Goal: Find specific page/section: Find specific page/section

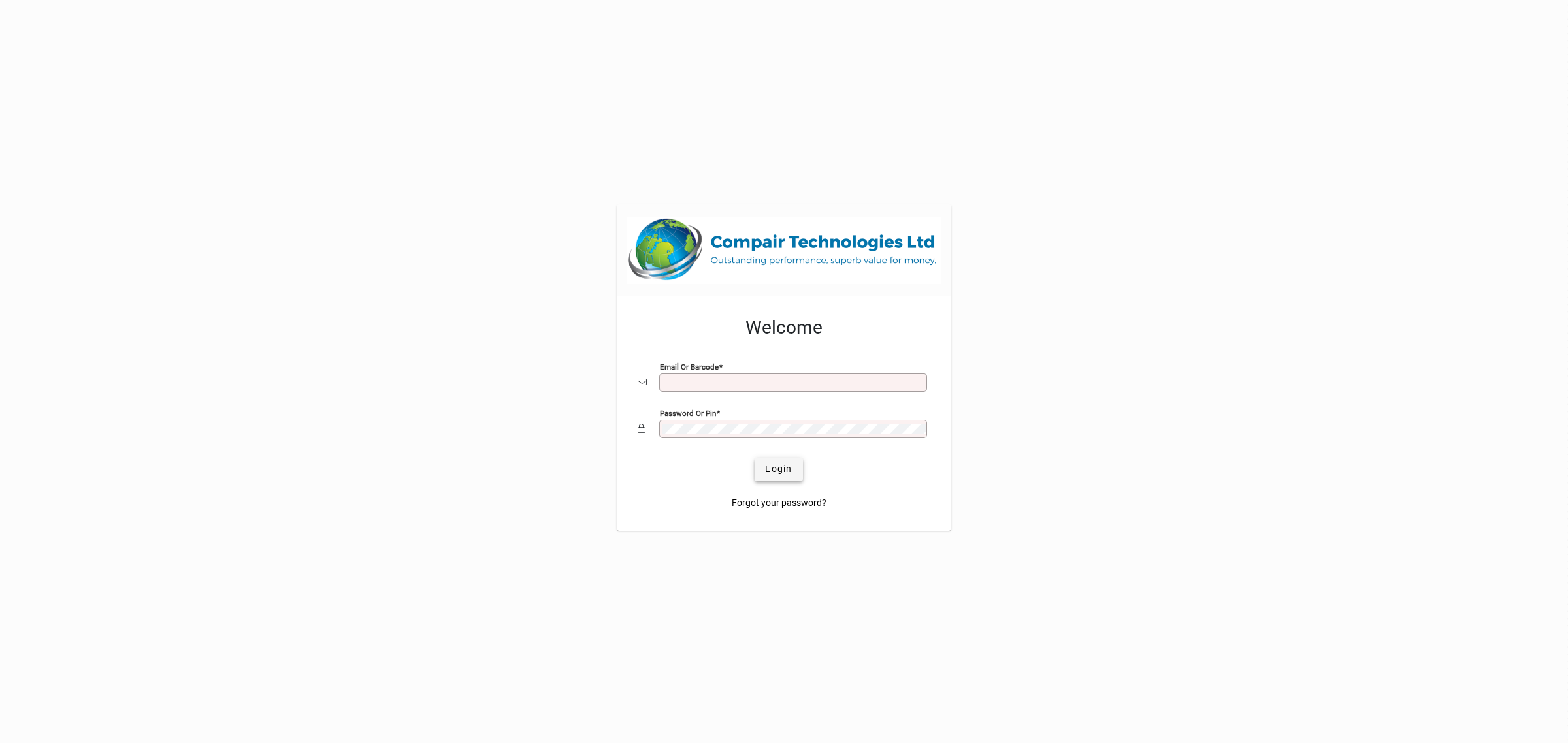
type input "**********"
click at [778, 463] on button "Login" at bounding box center [778, 469] width 48 height 23
